Goal: Information Seeking & Learning: Learn about a topic

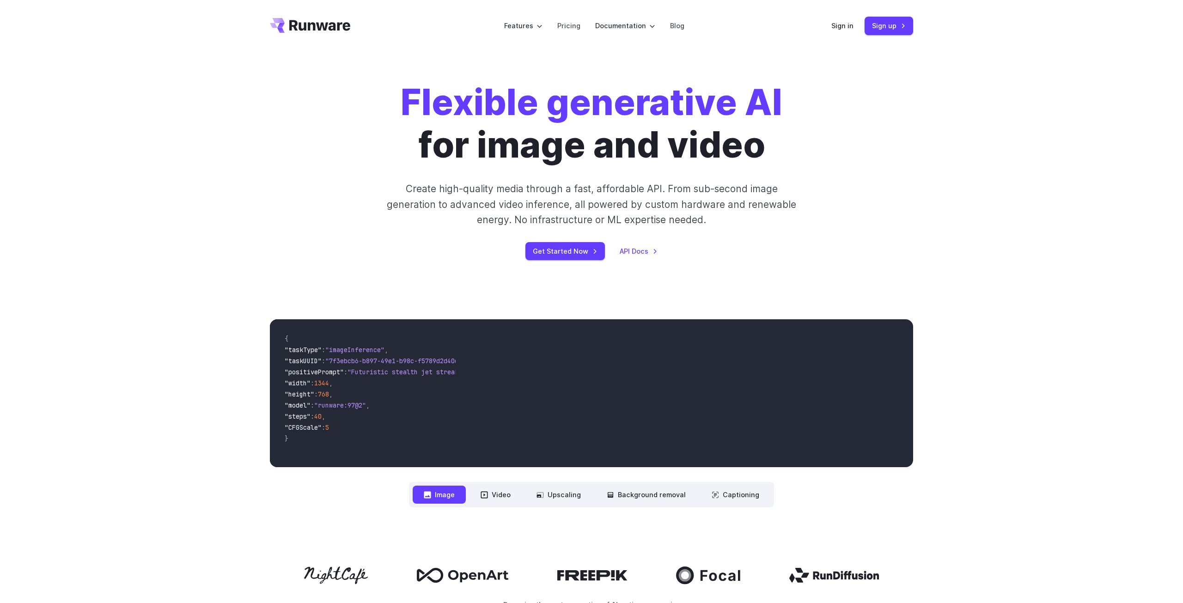
scroll to position [0, 0]
click at [571, 27] on link "Pricing" at bounding box center [569, 25] width 23 height 11
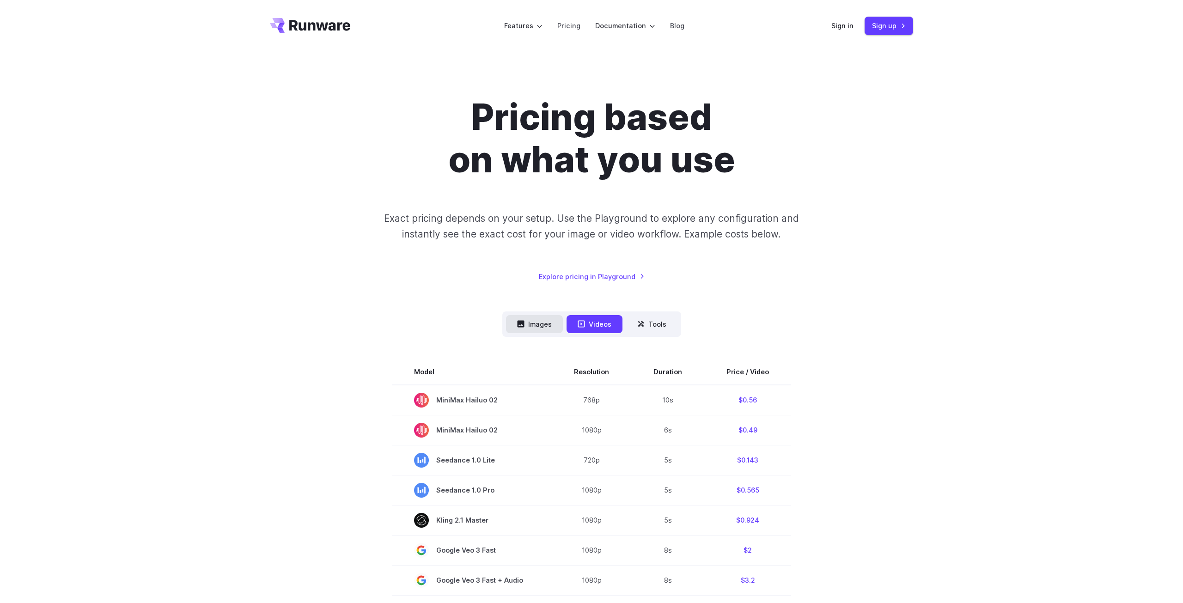
click at [524, 326] on icon at bounding box center [520, 324] width 7 height 7
click at [542, 327] on button "Images" at bounding box center [534, 324] width 57 height 18
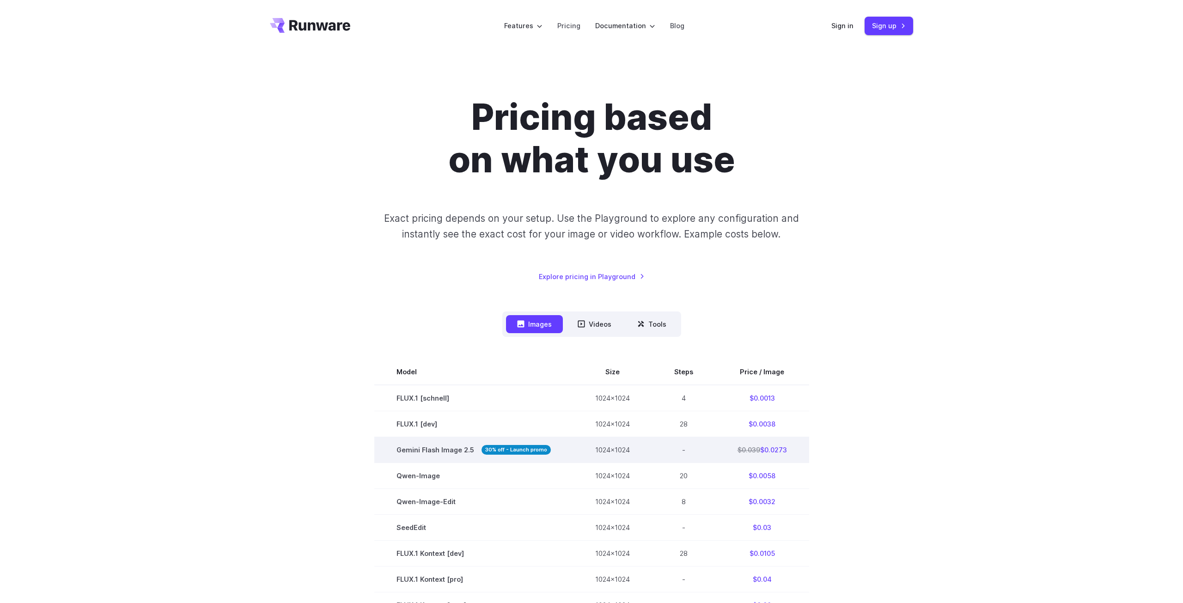
click at [513, 453] on strong "30% off - Launch promo" at bounding box center [516, 450] width 69 height 10
drag, startPoint x: 772, startPoint y: 449, endPoint x: 591, endPoint y: 457, distance: 180.9
click at [770, 449] on td "$0.039 $0.0273" at bounding box center [763, 450] width 94 height 26
click at [613, 450] on td "1024x1024" at bounding box center [612, 450] width 79 height 26
click at [401, 453] on span "Gemini Flash Image 2.5 30% off - Launch promo" at bounding box center [474, 450] width 154 height 11
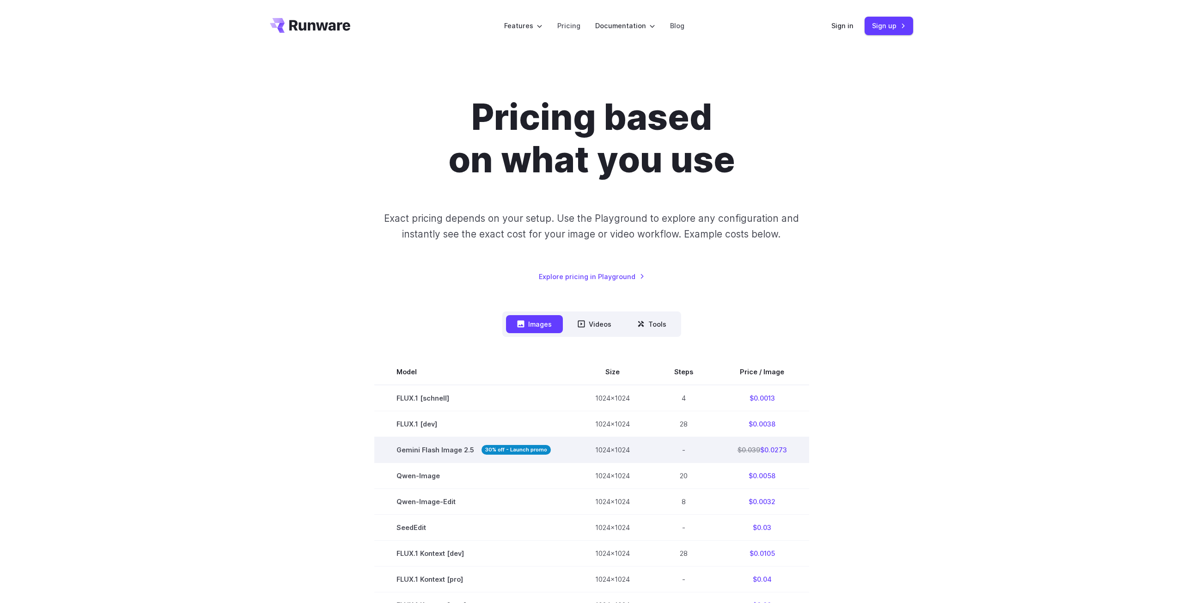
drag, startPoint x: 398, startPoint y: 449, endPoint x: 797, endPoint y: 449, distance: 399.9
click at [797, 449] on tr "Gemini Flash Image 2.5 30% off - Launch promo 1024x1024 - $0.039 $0.0273" at bounding box center [591, 450] width 435 height 26
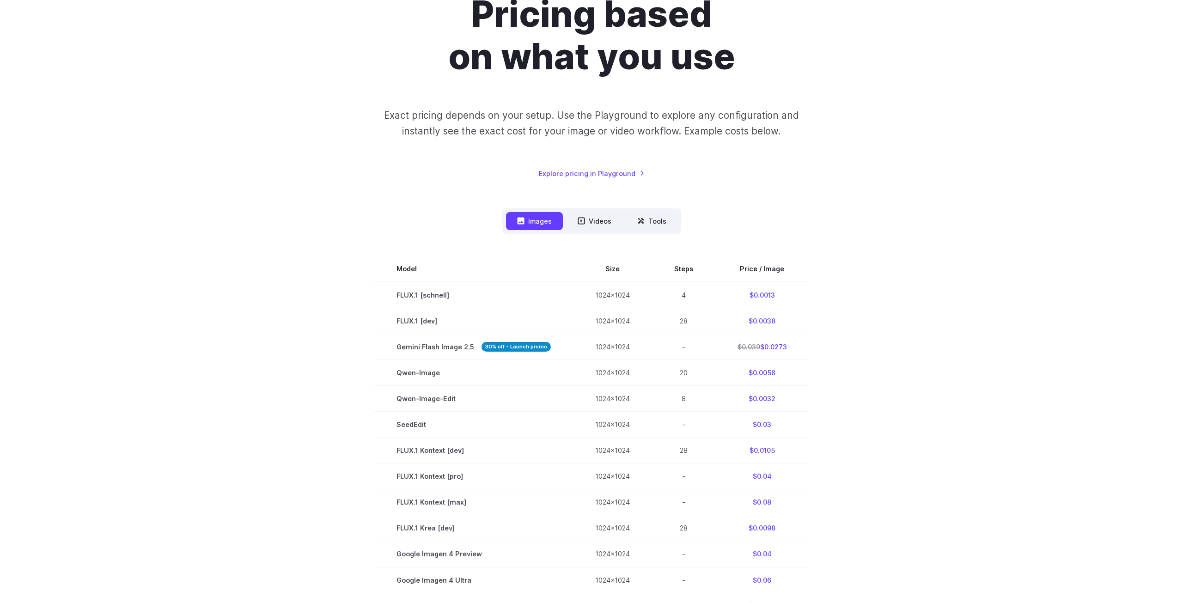
scroll to position [114, 0]
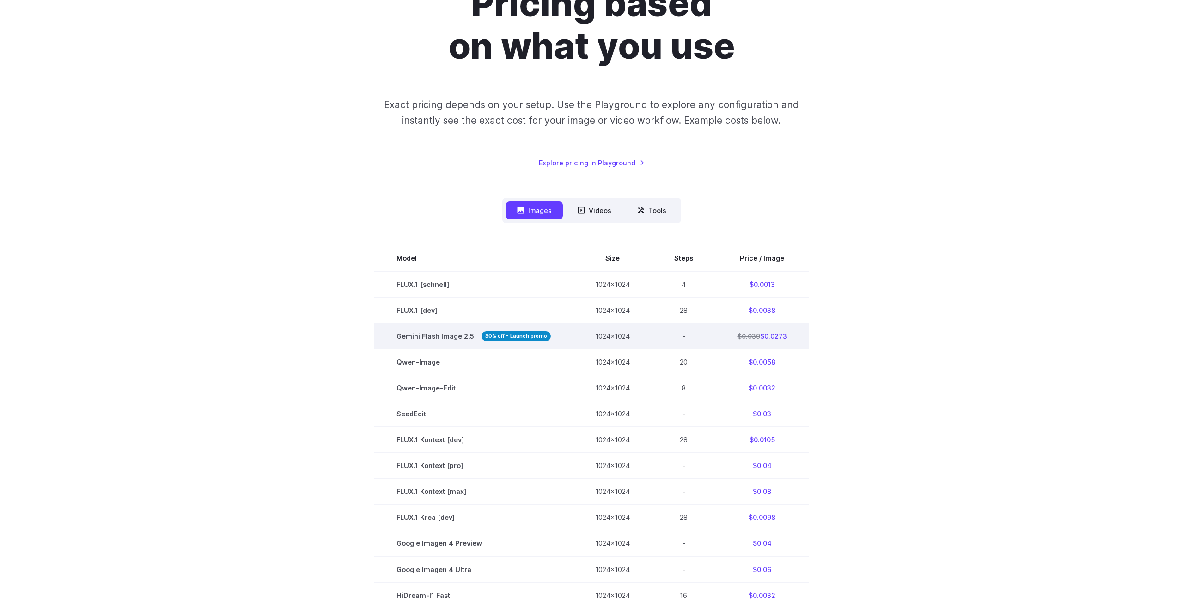
click at [497, 337] on strong "30% off - Launch promo" at bounding box center [516, 336] width 69 height 10
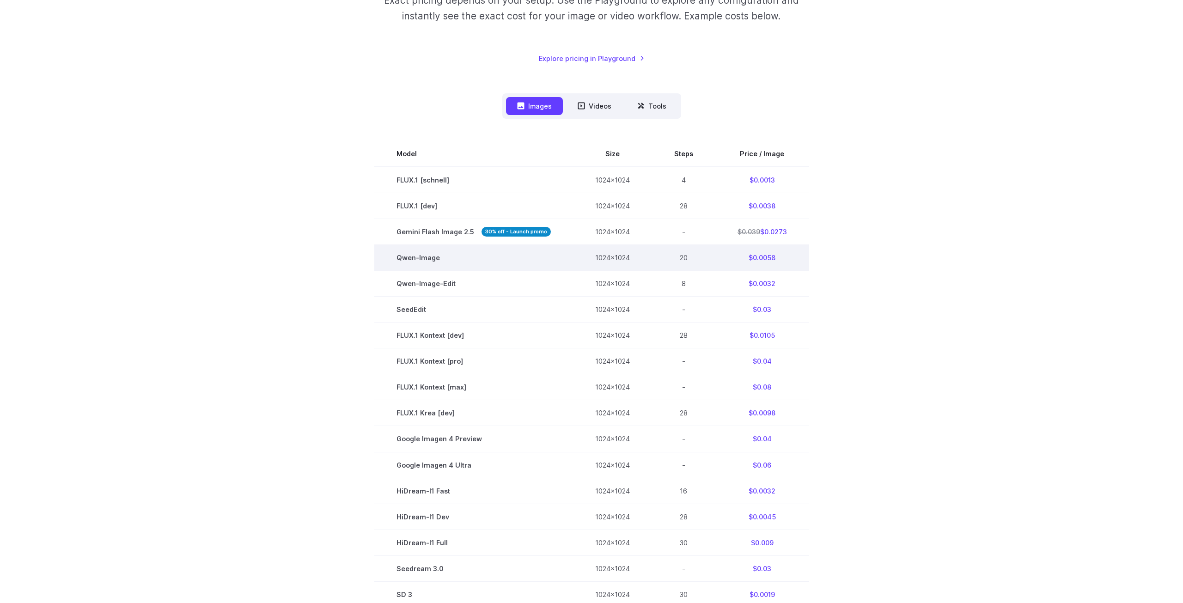
scroll to position [229, 0]
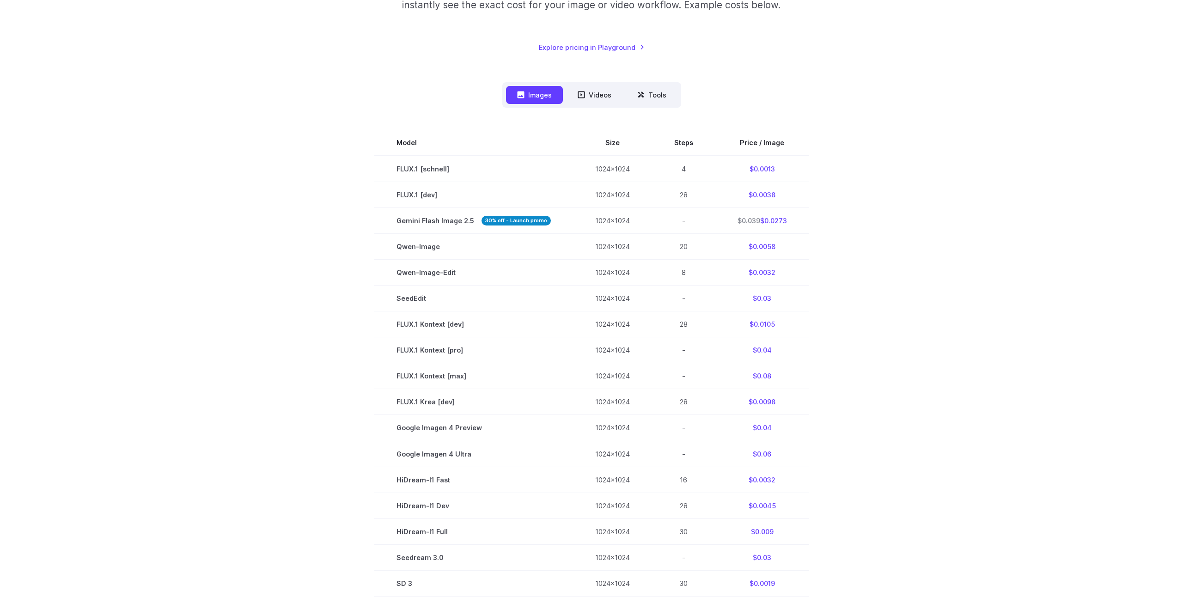
drag, startPoint x: 791, startPoint y: 217, endPoint x: 361, endPoint y: 217, distance: 429.9
click at [361, 217] on section "Model Size Steps Price / Image FLUX.1 [schnell] 1024x1024 4 $0.0013 FLUX.1 [dev…" at bounding box center [591, 389] width 643 height 518
click at [360, 217] on section "Model Size Steps Price / Image FLUX.1 [schnell] 1024x1024 4 $0.0013 FLUX.1 [dev…" at bounding box center [591, 389] width 643 height 518
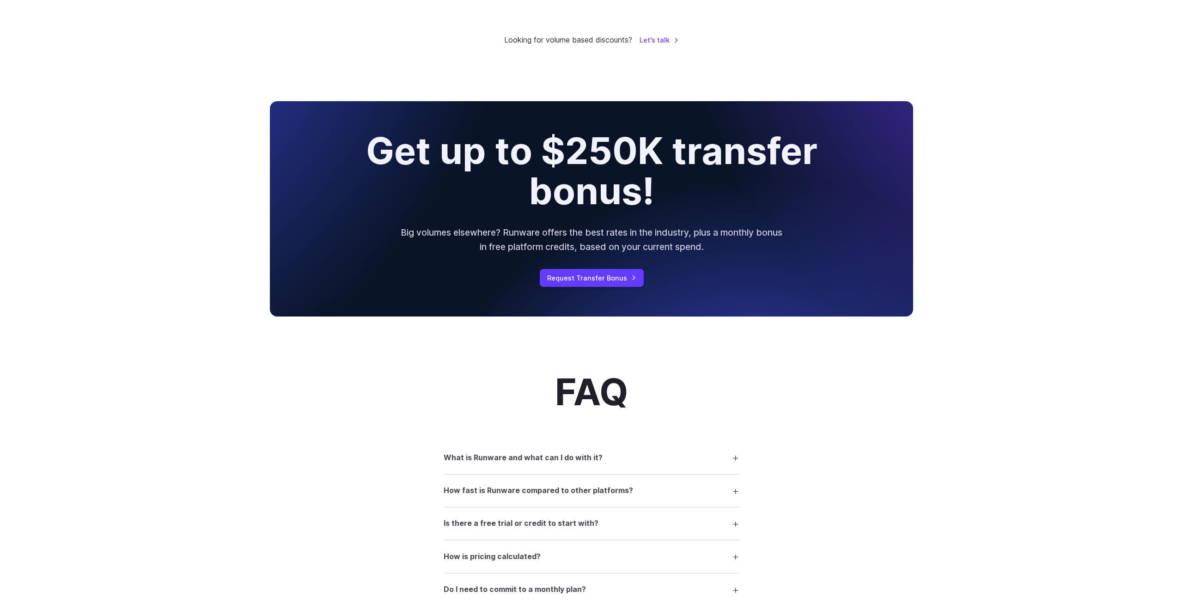
scroll to position [981, 0]
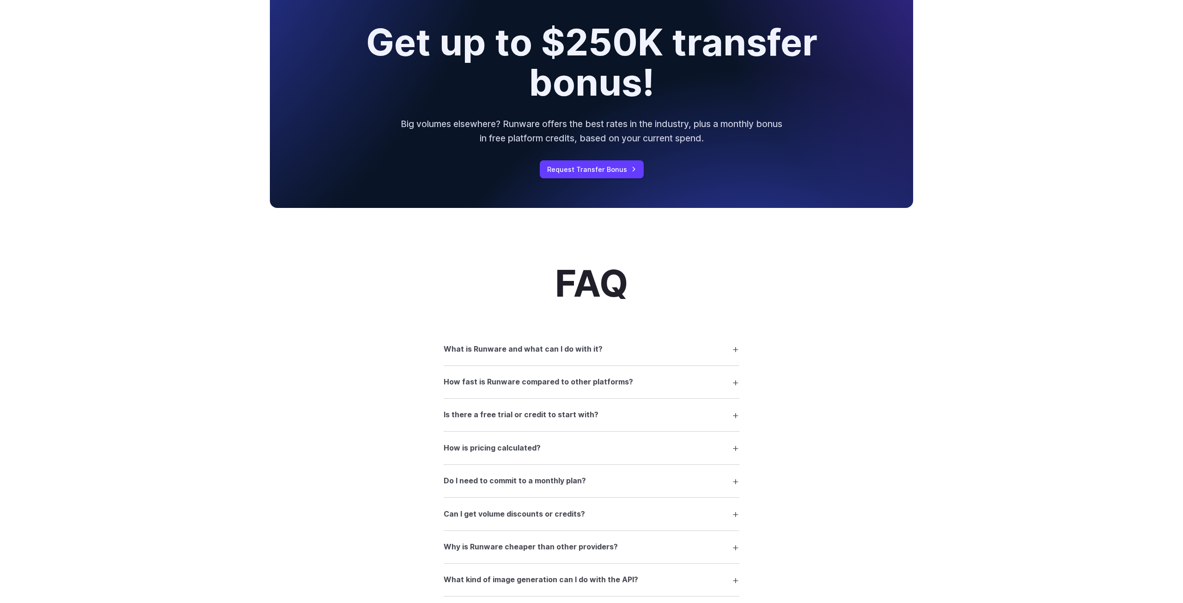
click at [472, 447] on h3 "How is pricing calculated?" at bounding box center [492, 448] width 97 height 12
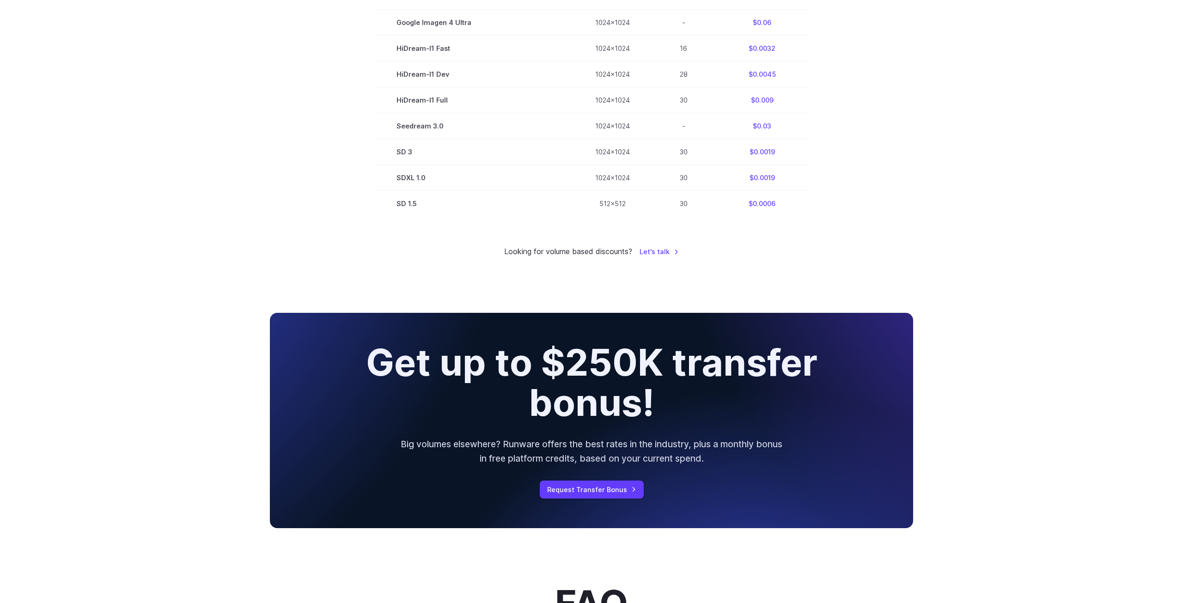
scroll to position [279, 0]
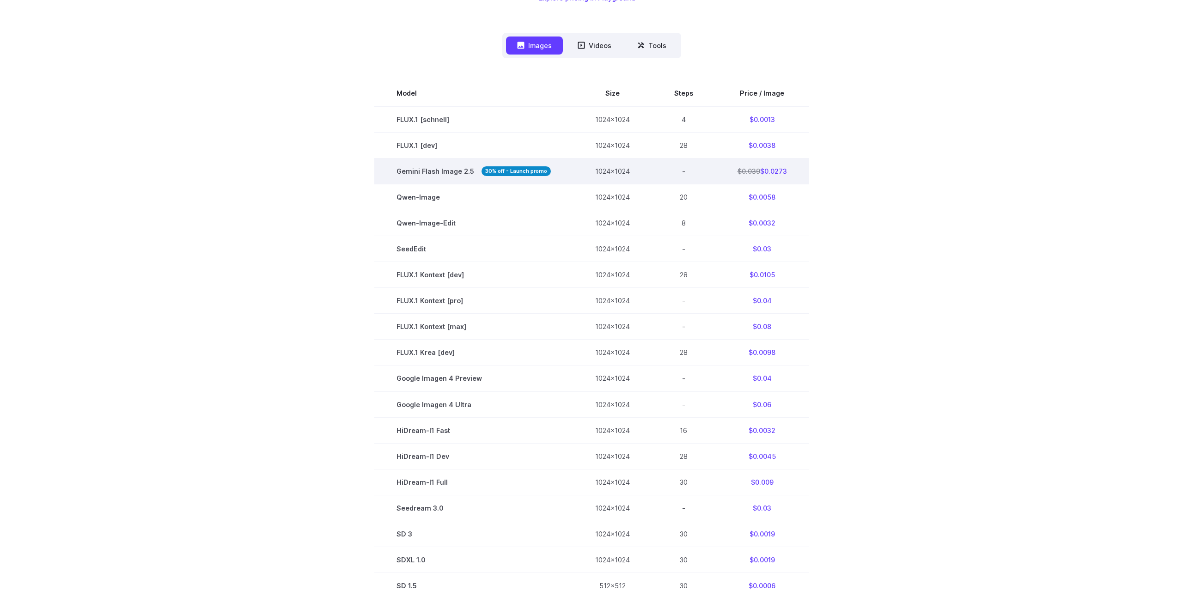
click at [786, 172] on td "$0.039 $0.0273" at bounding box center [763, 172] width 94 height 26
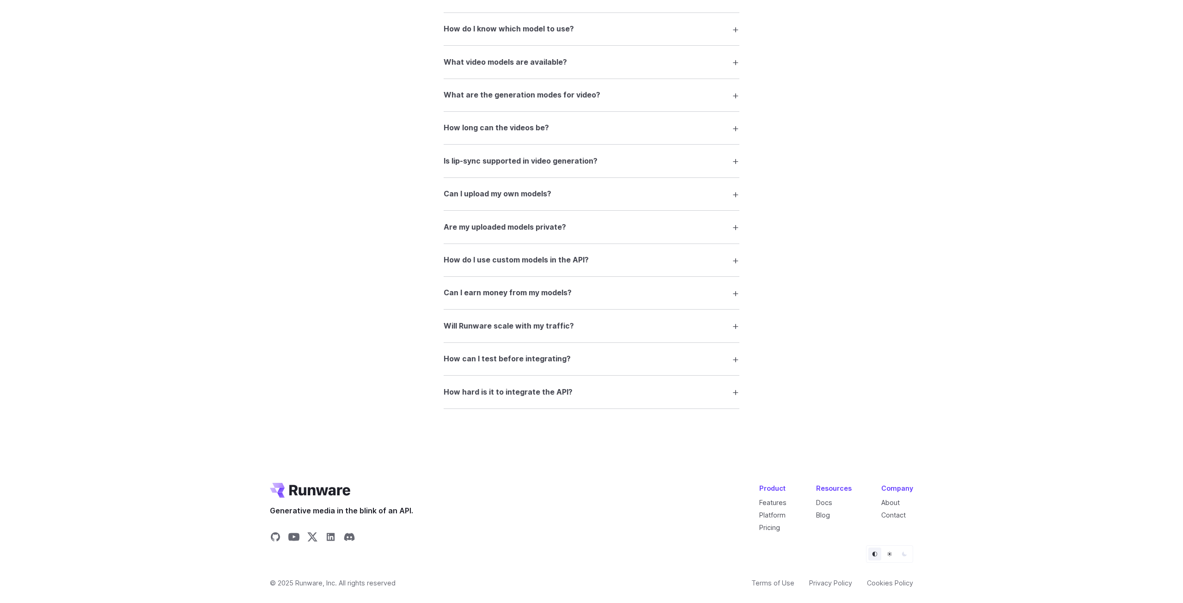
scroll to position [1252, 0]
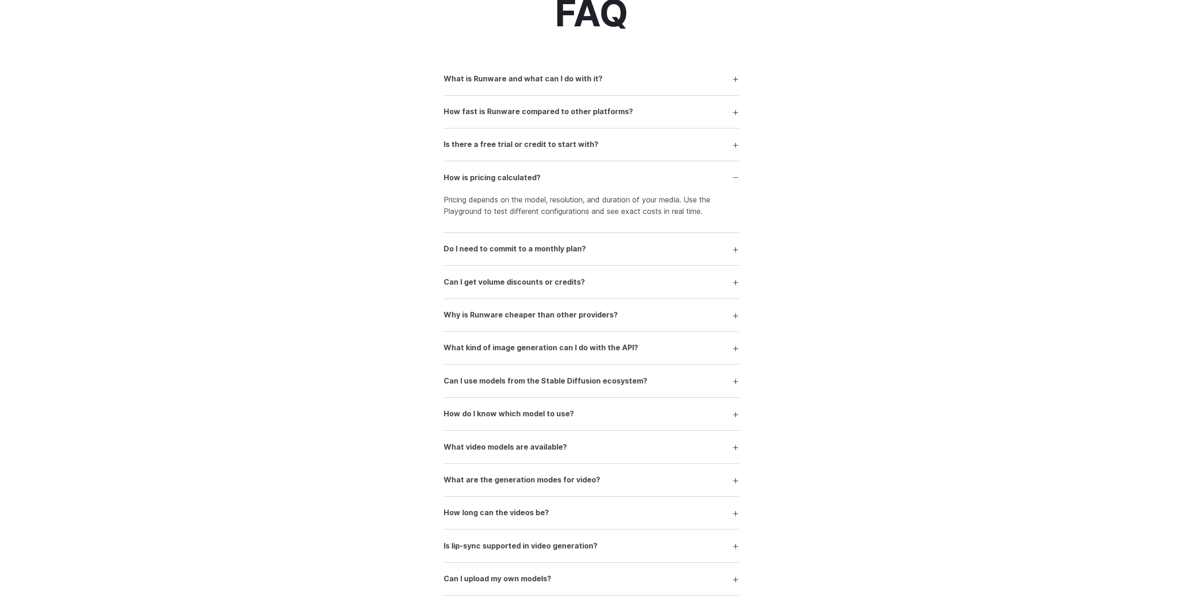
click at [539, 250] on h3 "Do I need to commit to a monthly plan?" at bounding box center [515, 249] width 142 height 12
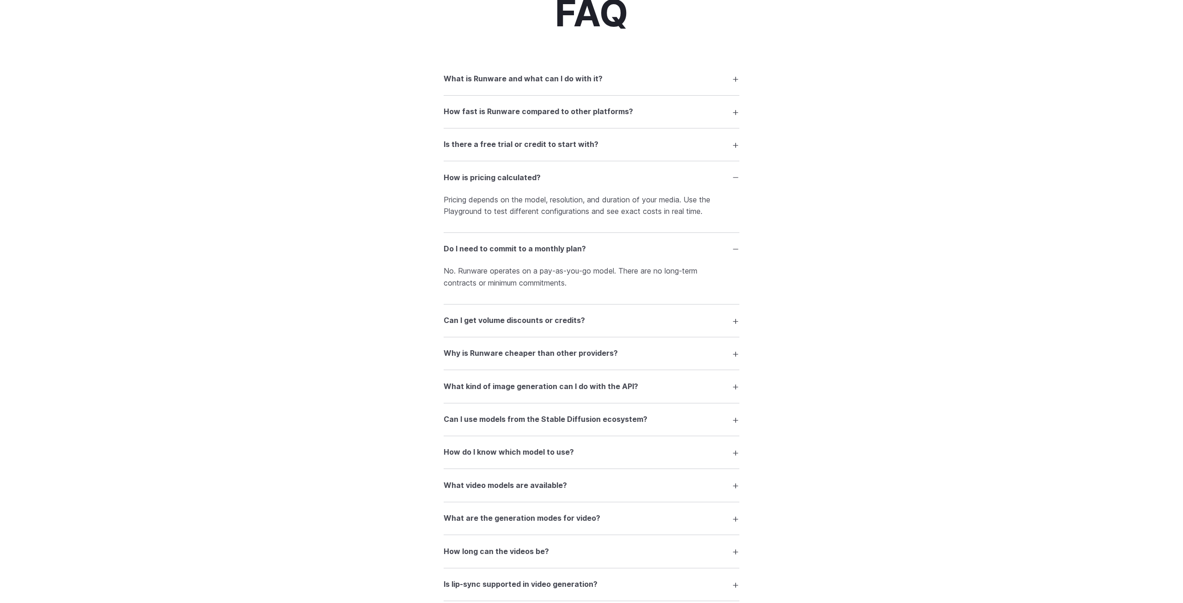
click at [532, 320] on h3 "Can I get volume discounts or credits?" at bounding box center [514, 321] width 141 height 12
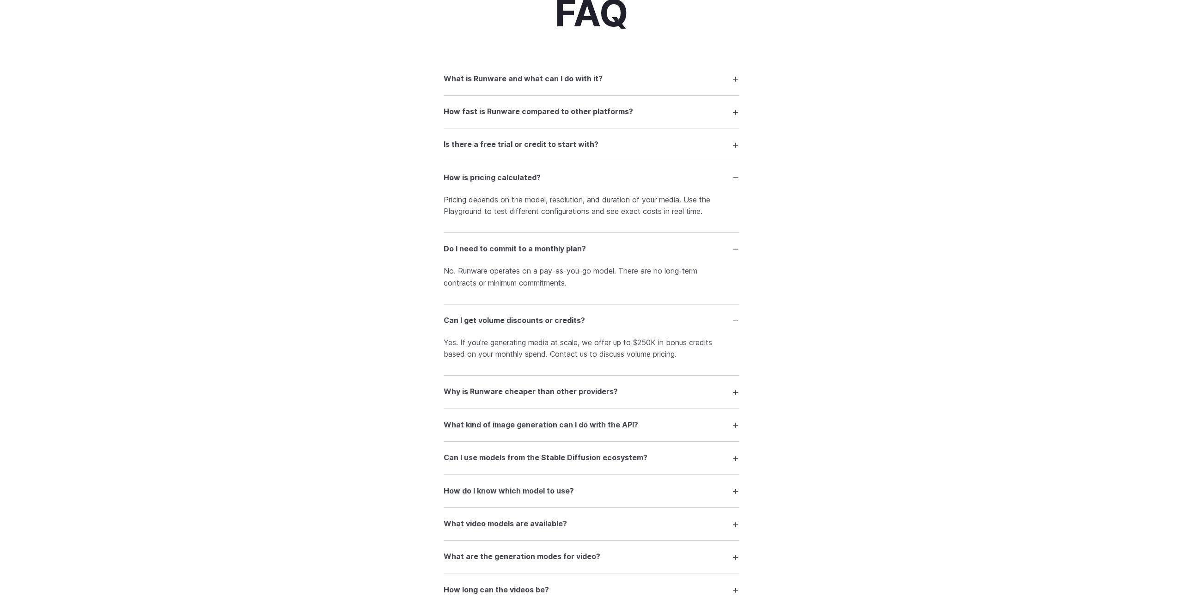
click at [497, 398] on summary "Why is Runware cheaper than other providers?" at bounding box center [592, 392] width 296 height 18
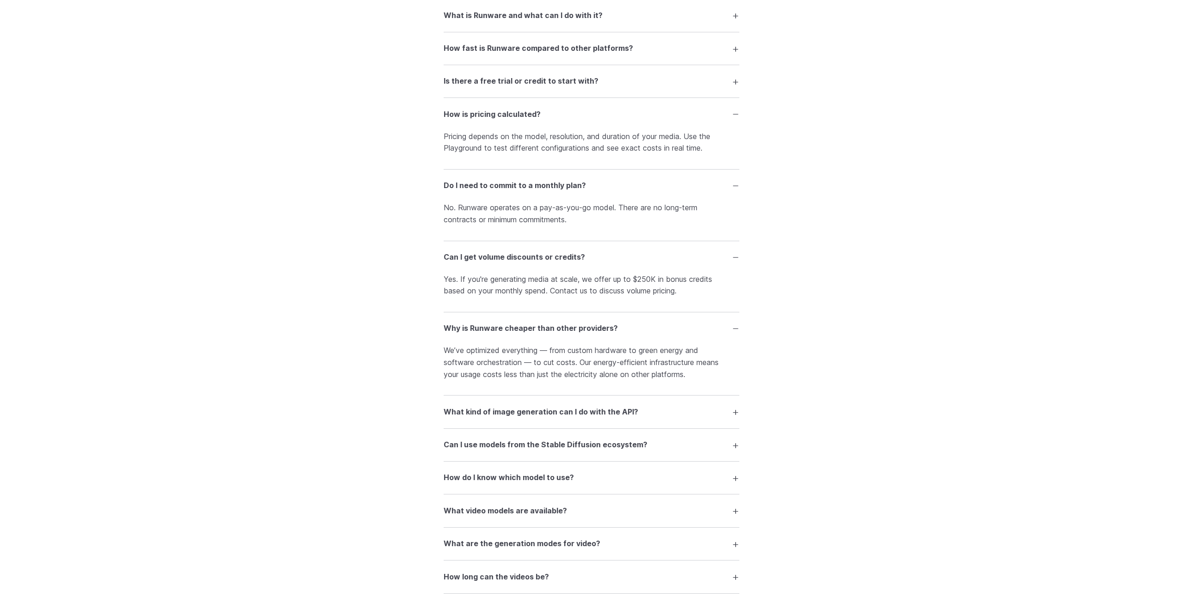
scroll to position [1377, 0]
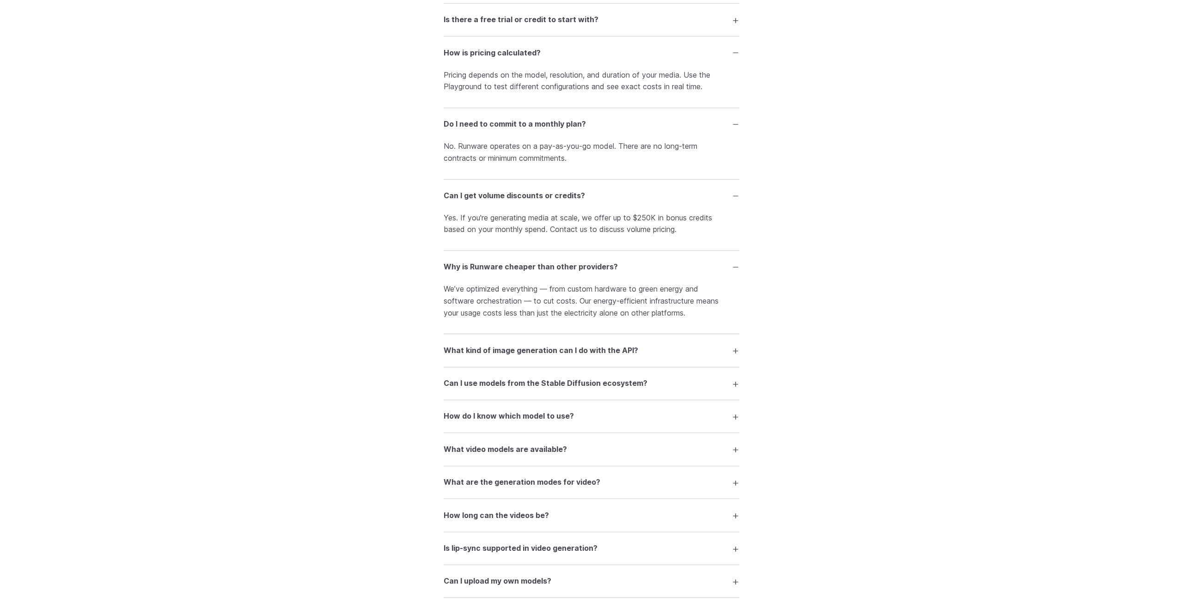
click at [566, 350] on h3 "What kind of image generation can I do with the API?" at bounding box center [541, 351] width 195 height 12
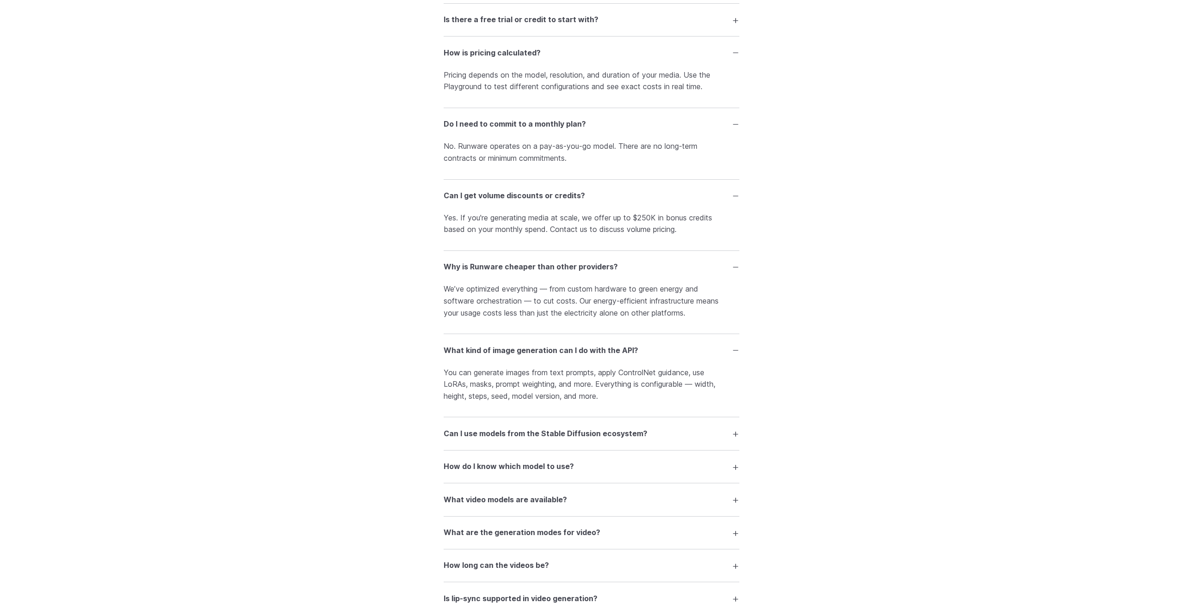
click at [575, 432] on h3 "Can I use models from the Stable Diffusion ecosystem?" at bounding box center [546, 434] width 204 height 12
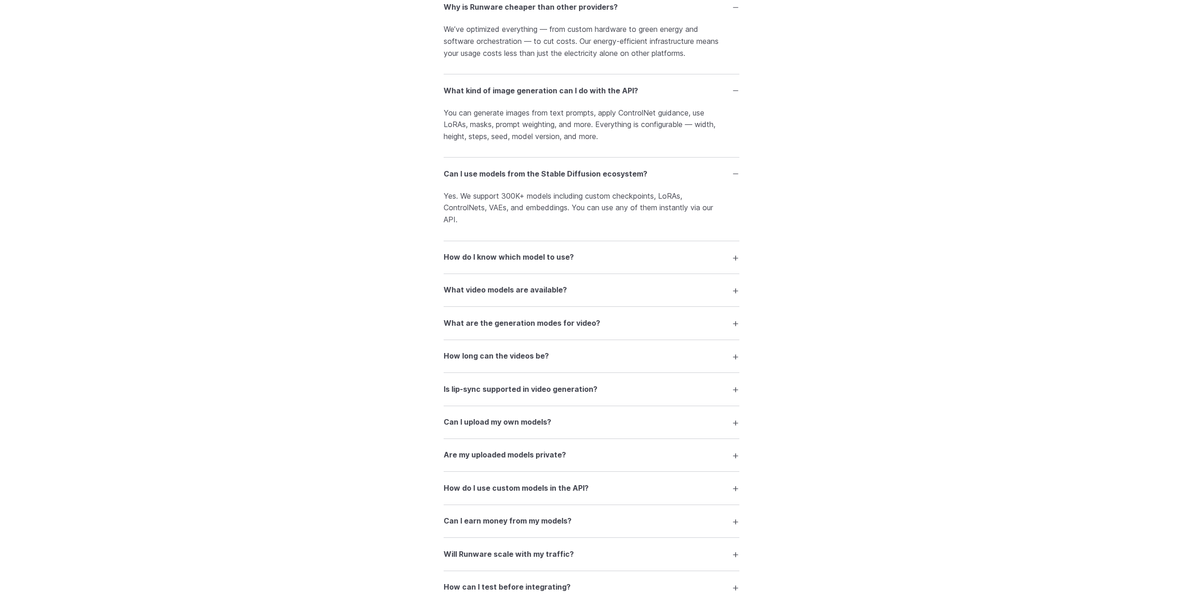
scroll to position [1645, 0]
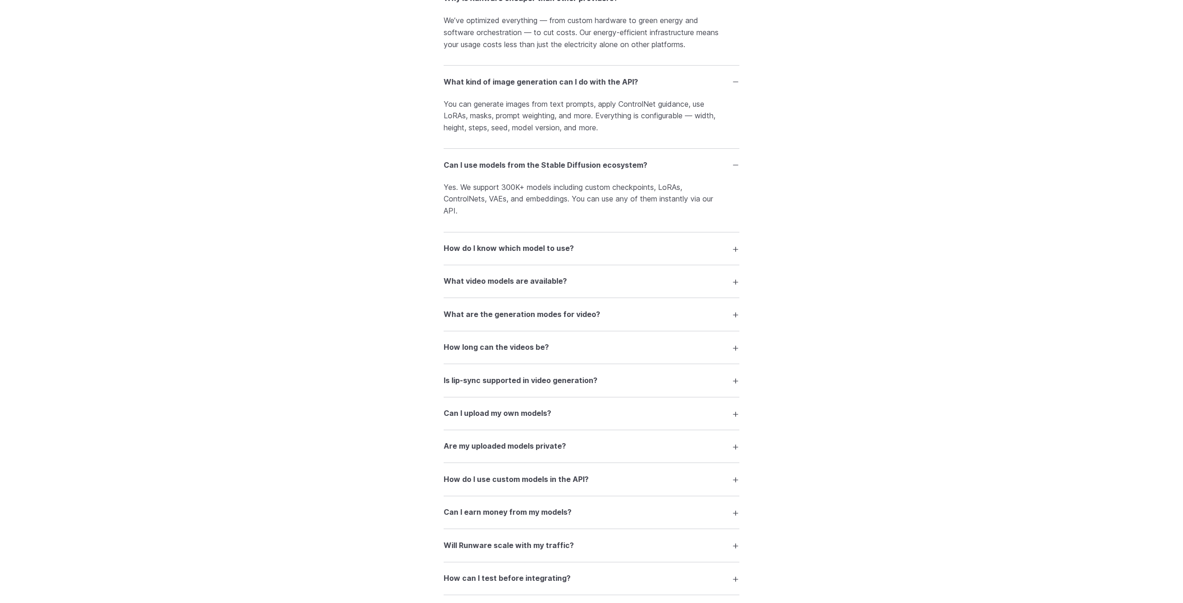
click at [558, 296] on details "What video models are available? We offer top-tier models like Kling 2.1, Pixve…" at bounding box center [592, 281] width 296 height 33
click at [550, 288] on summary "What video models are available?" at bounding box center [592, 282] width 296 height 18
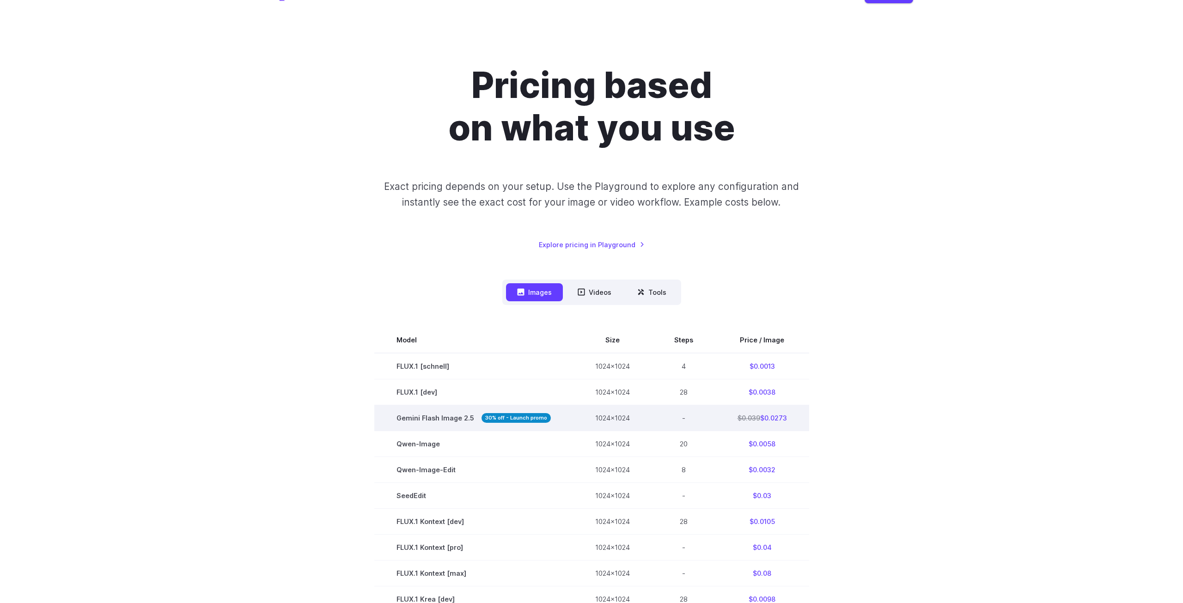
scroll to position [0, 0]
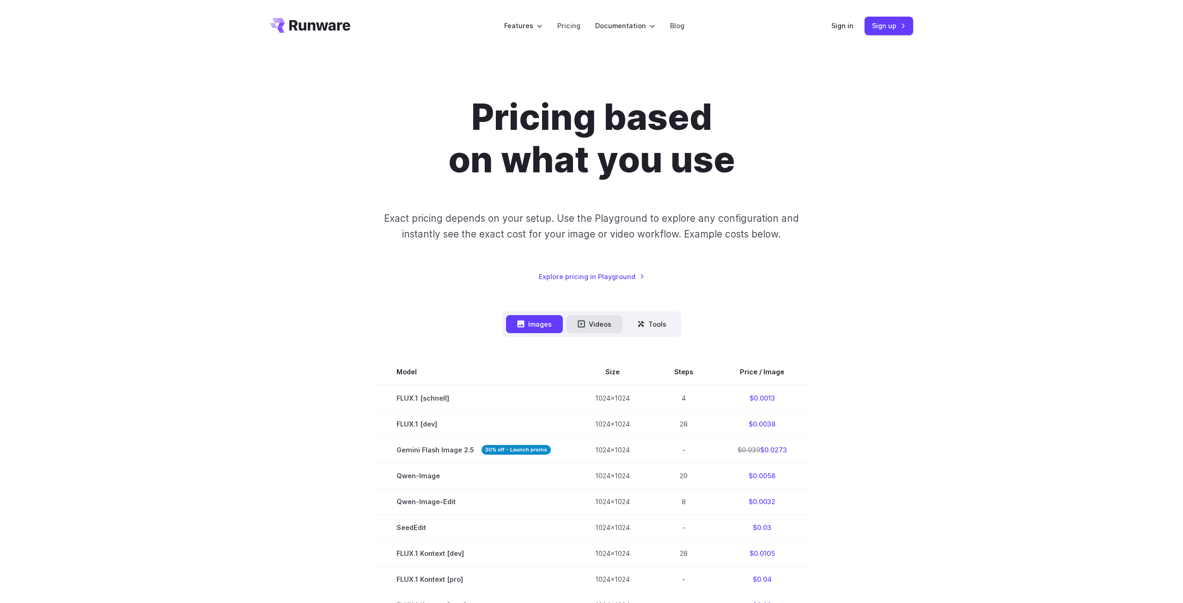
click at [604, 321] on button "Videos" at bounding box center [595, 324] width 56 height 18
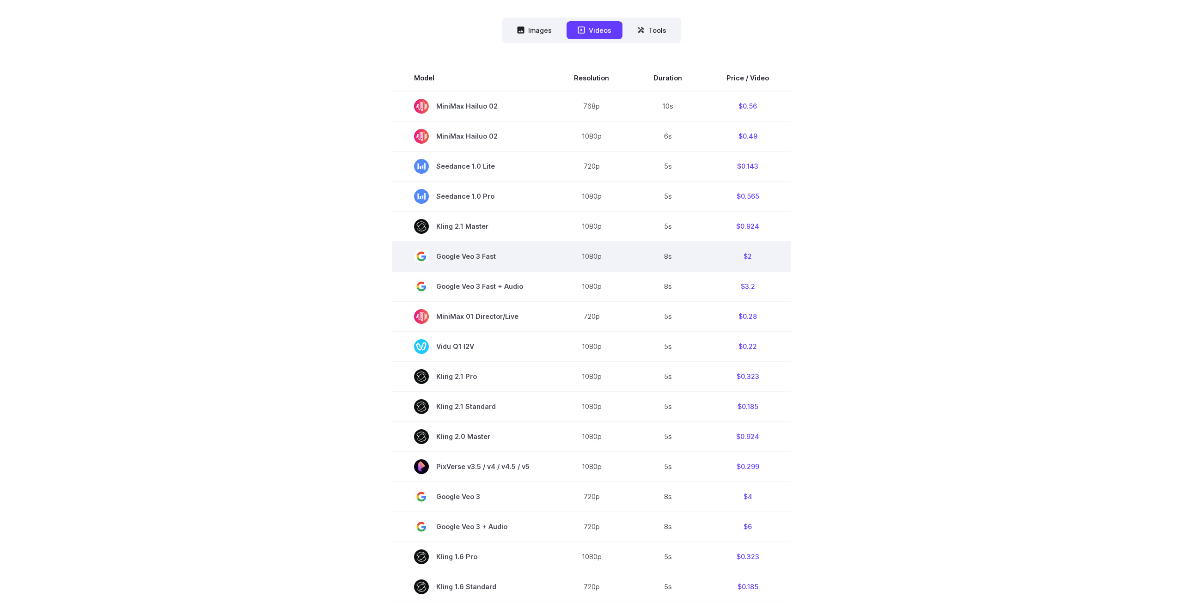
scroll to position [275, 0]
